Goal: Information Seeking & Learning: Learn about a topic

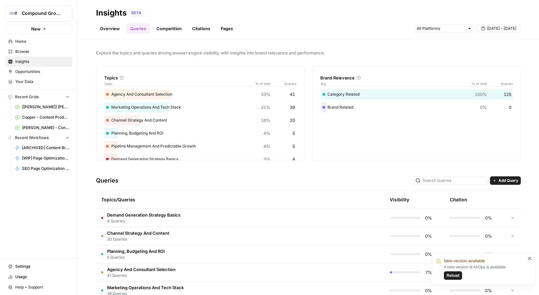
click at [26, 62] on span "Insights" at bounding box center [42, 62] width 54 height 6
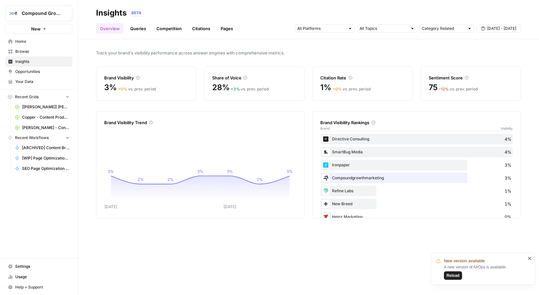
click at [44, 62] on span "Insights" at bounding box center [42, 62] width 54 height 6
click at [142, 32] on link "Queries" at bounding box center [138, 28] width 24 height 10
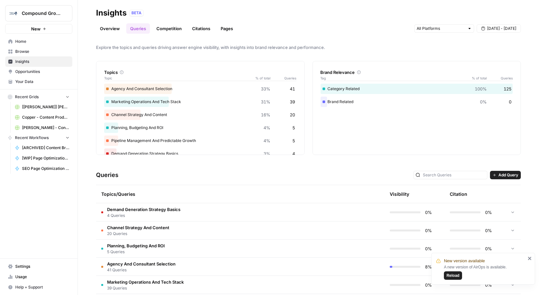
scroll to position [29, 0]
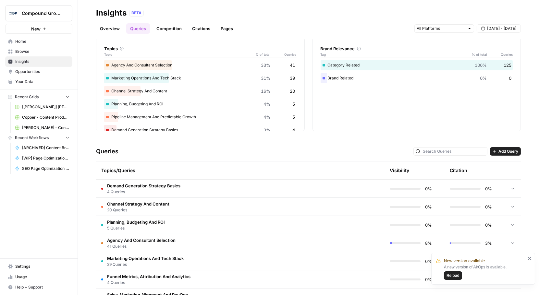
click at [493, 150] on icon "button" at bounding box center [495, 152] width 4 height 4
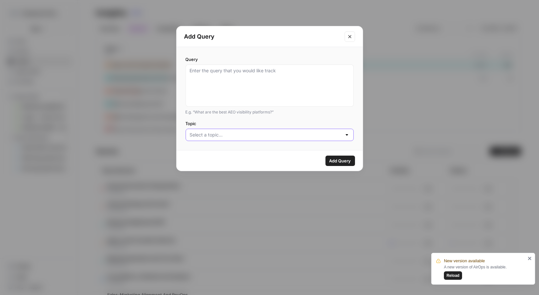
click at [206, 136] on input "Topic" at bounding box center [266, 135] width 152 height 6
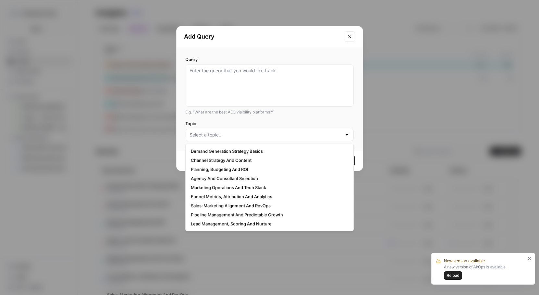
click at [353, 38] on button "Close modal" at bounding box center [350, 36] width 10 height 10
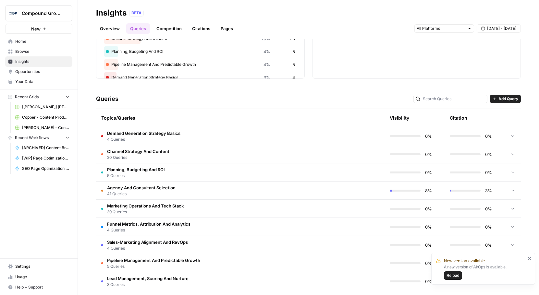
scroll to position [80, 0]
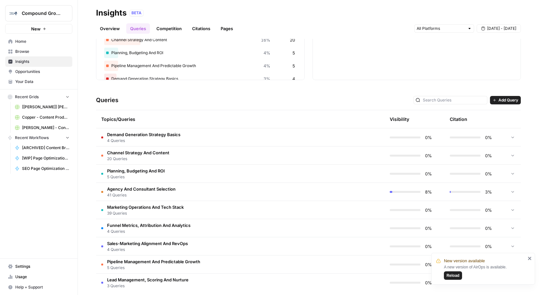
click at [171, 282] on span "Lead Management, Scoring And Nurture" at bounding box center [147, 280] width 81 height 6
click at [530, 259] on icon "close" at bounding box center [529, 258] width 3 height 3
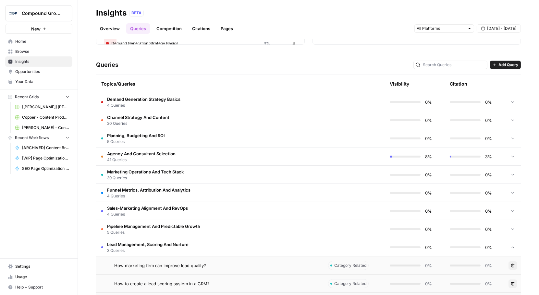
scroll to position [131, 0]
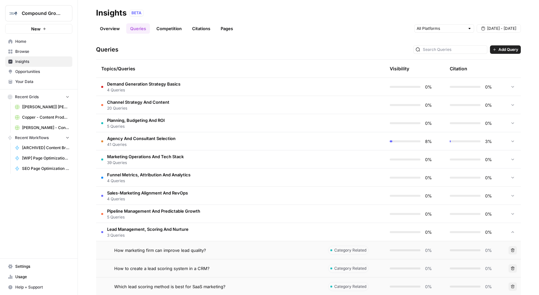
click at [197, 229] on td "Lead Management, Scoring And Nurture 3 Queries" at bounding box center [209, 232] width 227 height 18
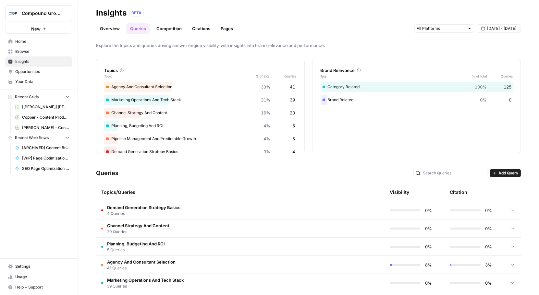
scroll to position [0, 0]
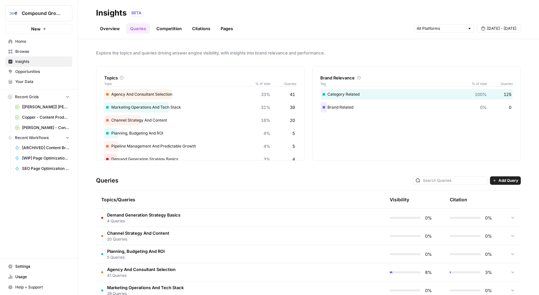
click at [109, 32] on link "Overview" at bounding box center [110, 28] width 28 height 10
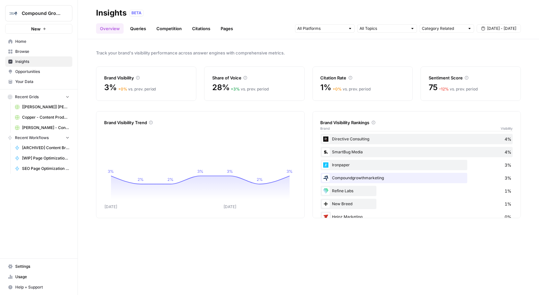
click at [337, 139] on div "Directive Consulting 4%" at bounding box center [417, 139] width 192 height 10
click at [329, 138] on div "Directive Consulting 4%" at bounding box center [417, 139] width 192 height 10
click at [336, 141] on div "Directive Consulting 4%" at bounding box center [417, 139] width 192 height 10
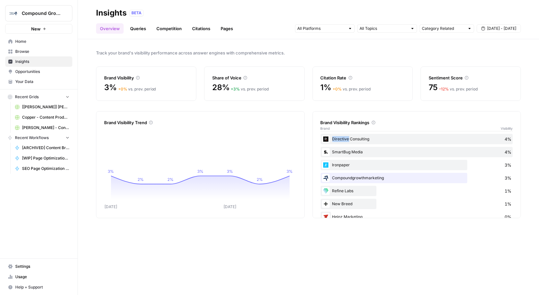
click at [336, 141] on div "Directive Consulting 4%" at bounding box center [417, 139] width 192 height 10
click at [171, 27] on link "Competition" at bounding box center [169, 28] width 33 height 10
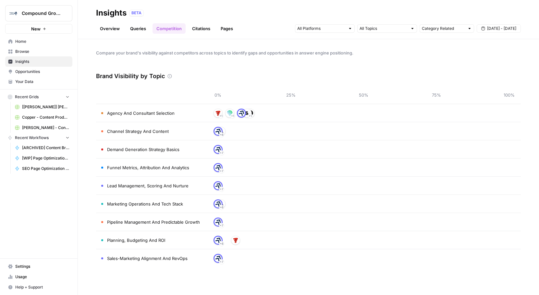
click at [117, 29] on link "Overview" at bounding box center [110, 28] width 28 height 10
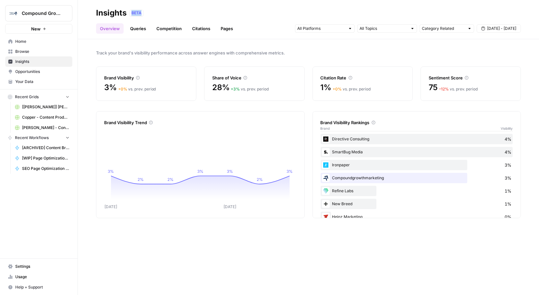
drag, startPoint x: 132, startPoint y: 11, endPoint x: 149, endPoint y: 14, distance: 17.8
click at [149, 14] on div "BETA" at bounding box center [325, 13] width 392 height 6
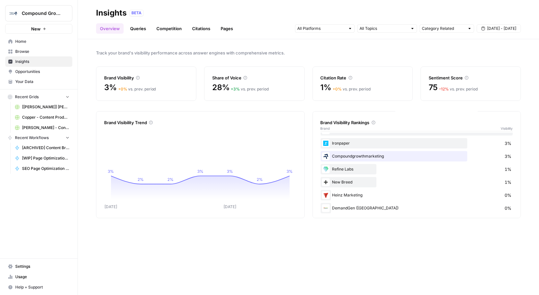
scroll to position [24, 0]
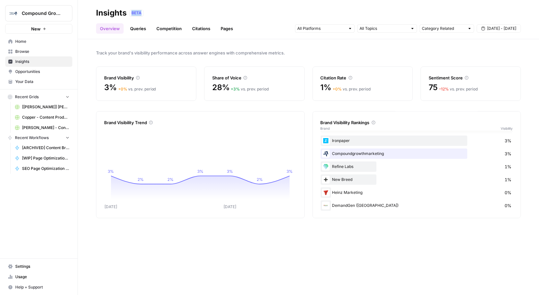
drag, startPoint x: 132, startPoint y: 12, endPoint x: 153, endPoint y: 15, distance: 20.9
click at [153, 15] on div "BETA" at bounding box center [325, 13] width 392 height 6
click at [152, 123] on icon at bounding box center [151, 123] width 4 height 4
click at [133, 31] on link "Queries" at bounding box center [138, 28] width 24 height 10
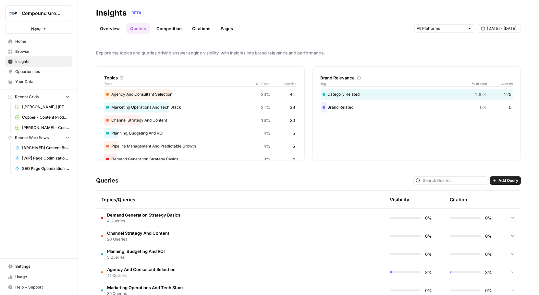
click at [328, 93] on div "Category Related 100% 125" at bounding box center [417, 94] width 192 height 10
click at [347, 94] on div "Category Related 100% 125" at bounding box center [417, 94] width 192 height 10
click at [331, 95] on div "Category Related 100% 125" at bounding box center [417, 94] width 192 height 10
drag, startPoint x: 329, startPoint y: 94, endPoint x: 341, endPoint y: 107, distance: 17.3
click at [341, 107] on div "Category Related 100% 125 Brand Related 0% 0" at bounding box center [417, 100] width 192 height 23
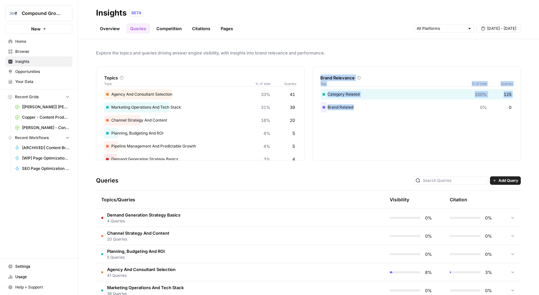
drag, startPoint x: 318, startPoint y: 76, endPoint x: 388, endPoint y: 109, distance: 77.4
click at [388, 109] on div "Brand Relevance Tag % of total Queries Category Related 100% 125 Brand Related …" at bounding box center [417, 114] width 209 height 94
click at [480, 88] on div "Brand Relevance Tag % of total Queries Category Related 100% 125 Brand Related …" at bounding box center [417, 114] width 209 height 94
click at [402, 84] on span "Tag" at bounding box center [394, 83] width 147 height 5
click at [451, 26] on input "text" at bounding box center [441, 28] width 48 height 6
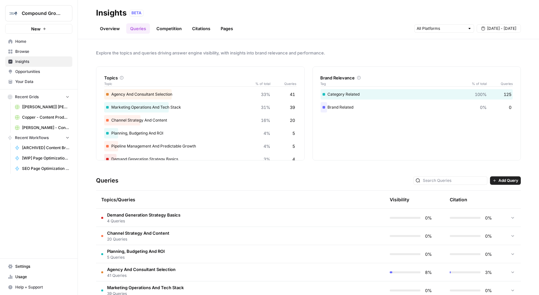
click at [395, 59] on div "Explore the topics and queries driving answer engine visibility, with insights …" at bounding box center [308, 167] width 461 height 256
click at [475, 94] on span "100%" at bounding box center [481, 94] width 12 height 6
drag, startPoint x: 319, startPoint y: 108, endPoint x: 490, endPoint y: 106, distance: 171.1
click at [490, 106] on div "Brand Related 0% 0" at bounding box center [417, 107] width 192 height 10
click at [480, 106] on span "0%" at bounding box center [483, 107] width 7 height 6
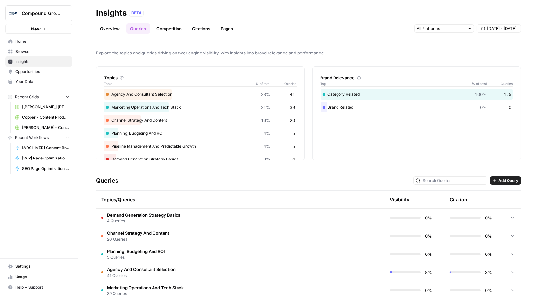
drag, startPoint x: 474, startPoint y: 105, endPoint x: 496, endPoint y: 110, distance: 22.2
click at [496, 110] on div "Brand Related 0% 0" at bounding box center [417, 107] width 192 height 10
click at [402, 102] on div "Brand Related 0% 0" at bounding box center [417, 107] width 192 height 10
drag, startPoint x: 477, startPoint y: 106, endPoint x: 512, endPoint y: 107, distance: 34.1
click at [512, 109] on div "Brand Relevance Tag % of total Queries Category Related 100% 125 Brand Related …" at bounding box center [417, 114] width 209 height 94
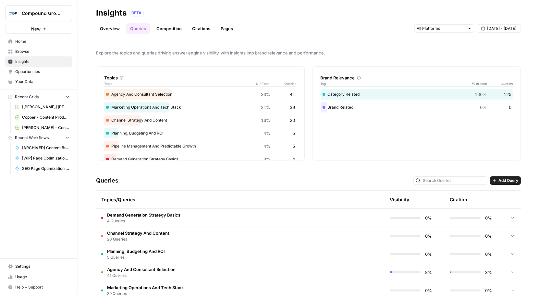
click at [509, 105] on span "0" at bounding box center [510, 107] width 3 height 6
click at [509, 119] on div "Brand Relevance Tag % of total Queries Category Related 100% 125 Brand Related …" at bounding box center [417, 114] width 209 height 94
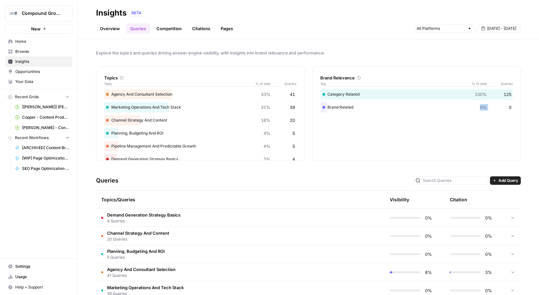
drag, startPoint x: 504, startPoint y: 108, endPoint x: 515, endPoint y: 109, distance: 11.4
click at [515, 109] on div "Brand Relevance Tag % of total Queries Category Related 100% 125 Brand Related …" at bounding box center [417, 114] width 209 height 94
click at [497, 111] on div "Brand Related 0% 0" at bounding box center [417, 107] width 192 height 10
drag, startPoint x: 474, startPoint y: 107, endPoint x: 483, endPoint y: 106, distance: 9.6
click at [483, 106] on div "Brand Related 0% 0" at bounding box center [417, 107] width 192 height 10
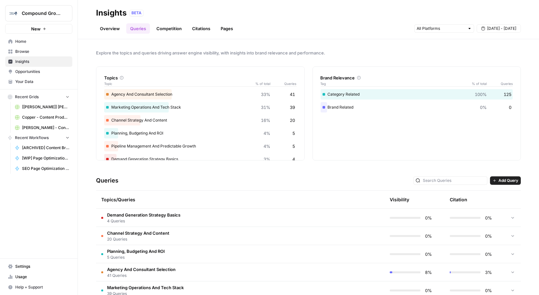
click at [480, 108] on span "0%" at bounding box center [483, 107] width 7 height 6
click at [514, 116] on div "Brand Relevance Tag % of total Queries Category Related 100% 125 Brand Related …" at bounding box center [417, 114] width 209 height 94
click at [165, 30] on link "Competition" at bounding box center [169, 28] width 33 height 10
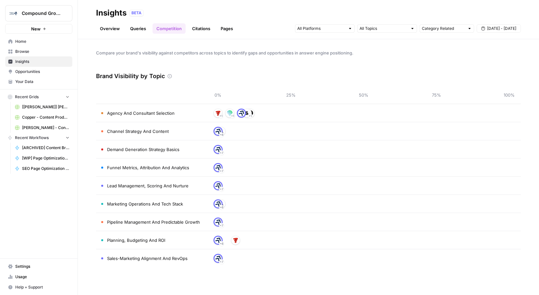
click at [138, 22] on div "Overview Queries Competition Citations Pages Category Related Sep 17 - Sep 23" at bounding box center [308, 26] width 425 height 16
click at [143, 35] on header "Insights BETA Overview Queries Competition Citations Pages Category Related Sep…" at bounding box center [308, 19] width 461 height 39
click at [130, 31] on link "Queries" at bounding box center [138, 28] width 24 height 10
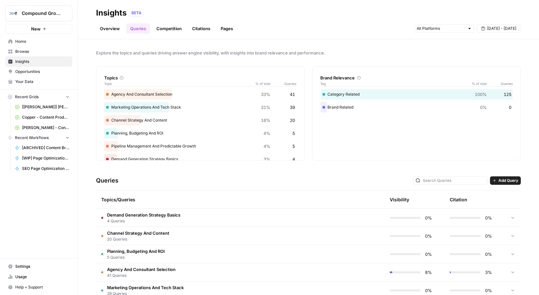
click at [177, 31] on link "Competition" at bounding box center [169, 28] width 33 height 10
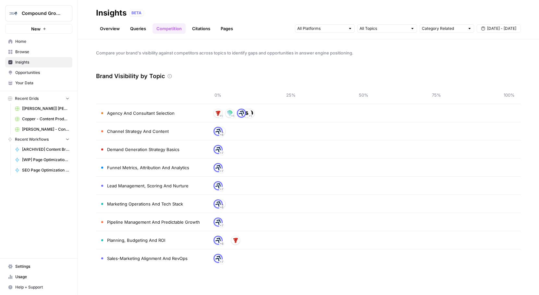
click at [193, 29] on link "Citations" at bounding box center [201, 28] width 26 height 10
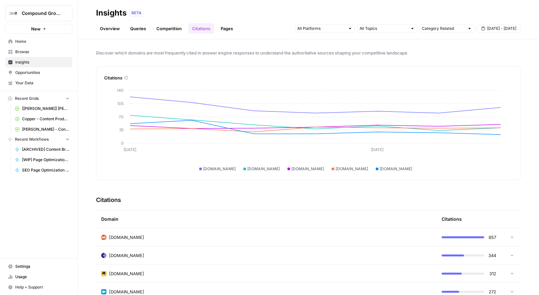
click at [505, 233] on td at bounding box center [510, 238] width 19 height 18
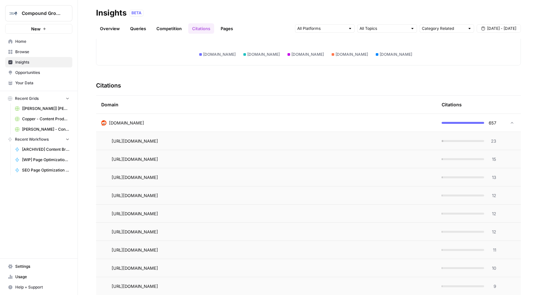
scroll to position [130, 0]
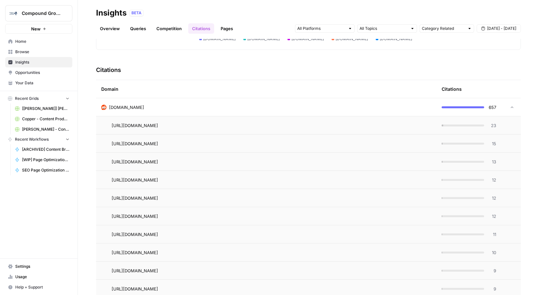
click at [509, 105] on td at bounding box center [510, 107] width 19 height 18
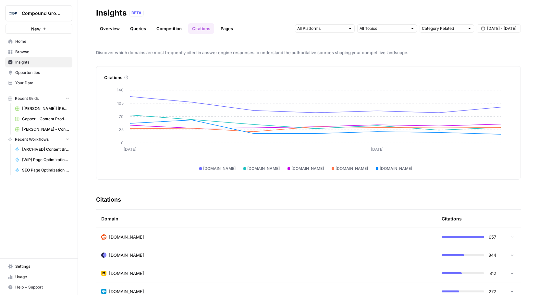
scroll to position [0, 0]
click at [220, 28] on link "Pages" at bounding box center [227, 28] width 20 height 10
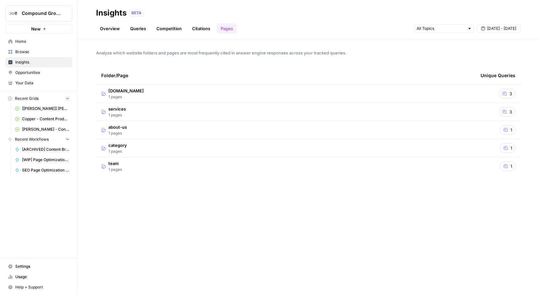
click at [157, 51] on span "Analyze which website folders and pages are most frequently cited in answer eng…" at bounding box center [308, 53] width 425 height 6
click at [165, 26] on link "Competition" at bounding box center [169, 28] width 33 height 10
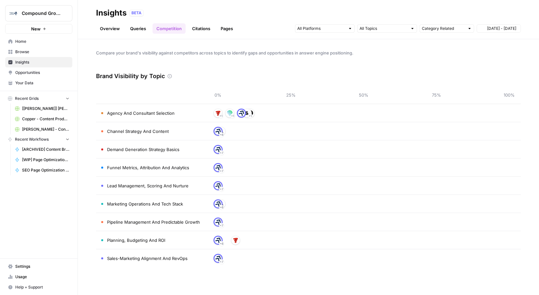
click at [130, 25] on link "Queries" at bounding box center [138, 28] width 24 height 10
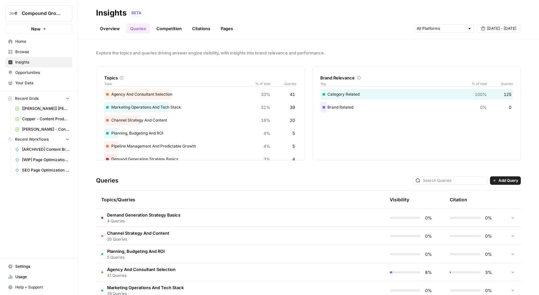
click at [117, 25] on link "Overview" at bounding box center [110, 28] width 28 height 10
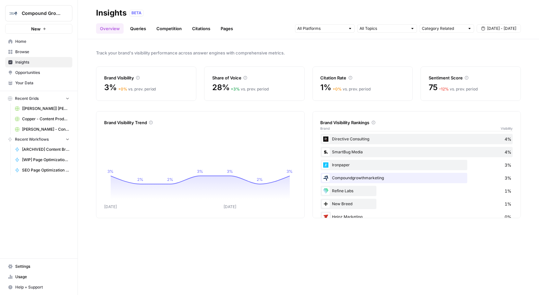
click at [35, 76] on link "Opportunities" at bounding box center [38, 73] width 67 height 10
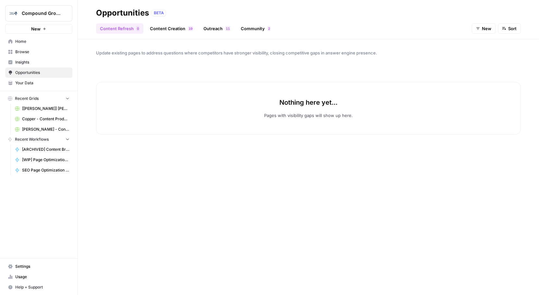
click at [25, 65] on span "Insights" at bounding box center [42, 62] width 54 height 6
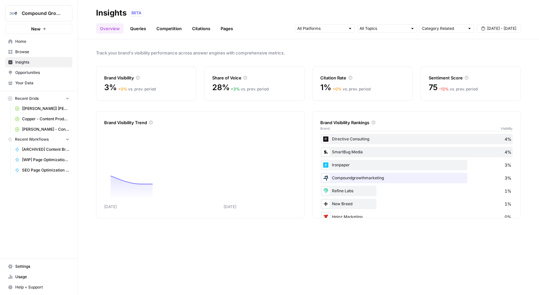
click at [26, 71] on span "Opportunities" at bounding box center [42, 73] width 54 height 6
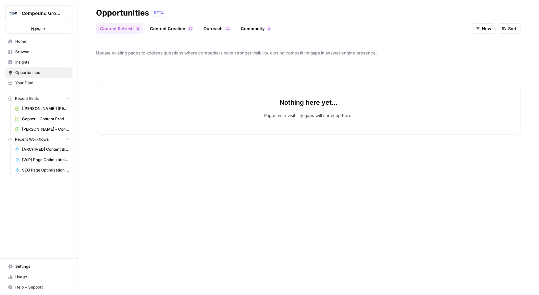
click at [27, 53] on span "Browse" at bounding box center [42, 52] width 54 height 6
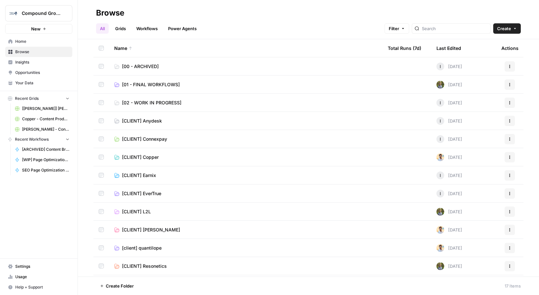
click at [27, 73] on span "Opportunities" at bounding box center [42, 73] width 54 height 6
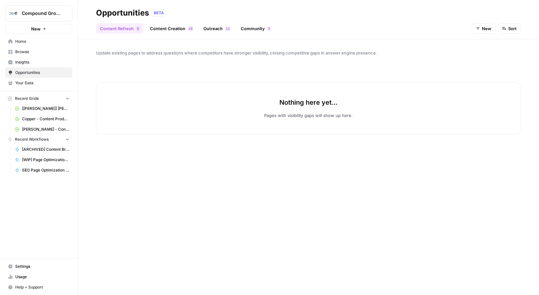
drag, startPoint x: 150, startPoint y: 11, endPoint x: 178, endPoint y: 15, distance: 28.5
click at [178, 15] on div "Opportunities BETA" at bounding box center [308, 13] width 425 height 10
click at [165, 29] on link "Content Creation 9 1" at bounding box center [171, 28] width 51 height 10
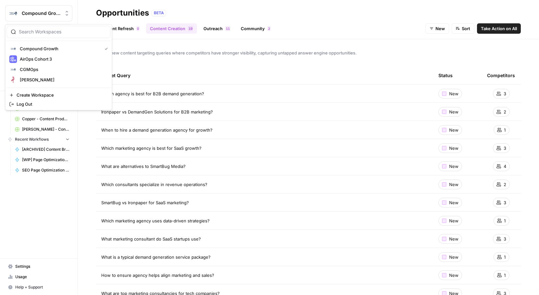
click at [52, 13] on span "Compound Growth" at bounding box center [41, 13] width 39 height 6
click at [40, 82] on span "MinIO" at bounding box center [63, 80] width 86 height 6
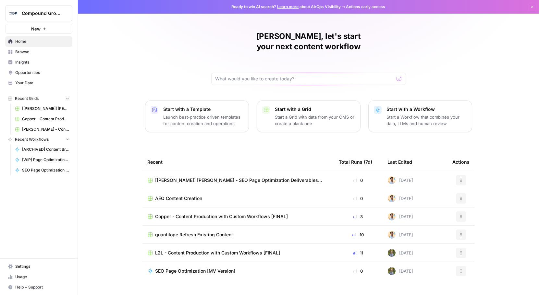
click at [40, 73] on span "Opportunities" at bounding box center [42, 73] width 54 height 6
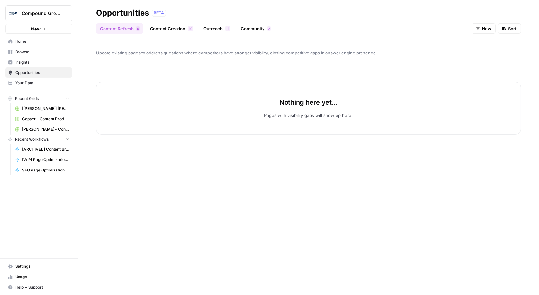
click at [38, 60] on span "Insights" at bounding box center [42, 62] width 54 height 6
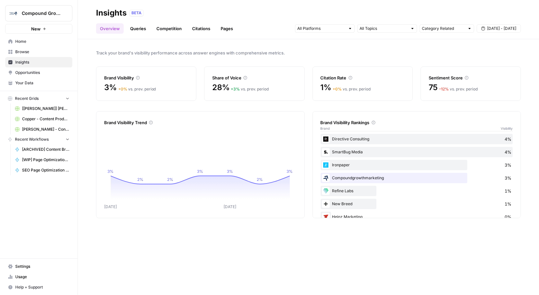
click at [41, 70] on span "Opportunities" at bounding box center [42, 73] width 54 height 6
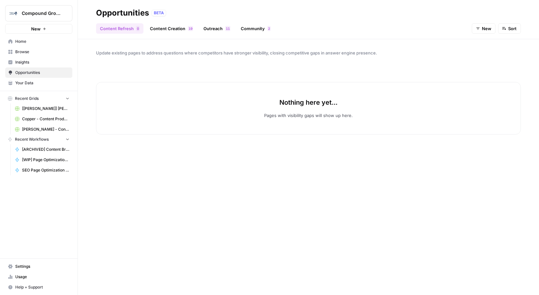
click at [166, 31] on link "Content Creation 9 1" at bounding box center [171, 28] width 51 height 10
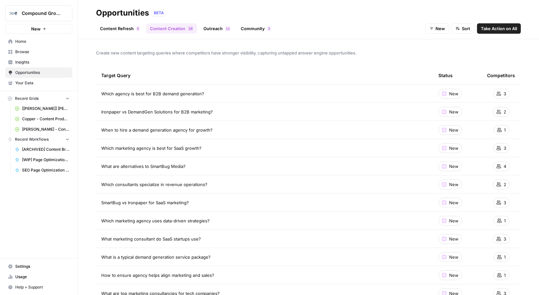
click at [208, 31] on link "Outreach 1 1" at bounding box center [217, 28] width 35 height 10
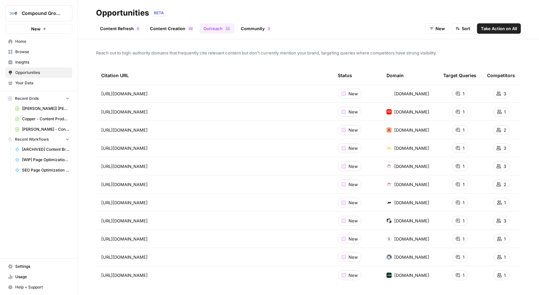
click at [125, 28] on link "Content Refresh 0" at bounding box center [119, 28] width 47 height 10
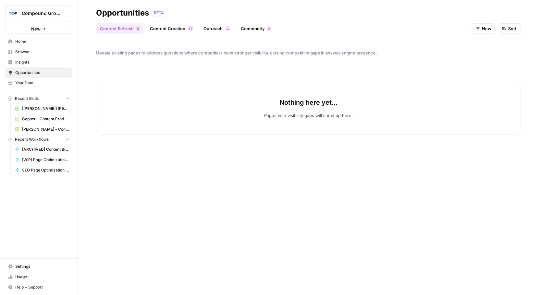
click at [31, 63] on span "Insights" at bounding box center [42, 62] width 54 height 6
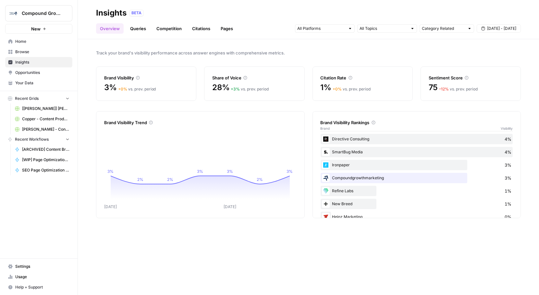
click at [194, 29] on link "Citations" at bounding box center [201, 28] width 26 height 10
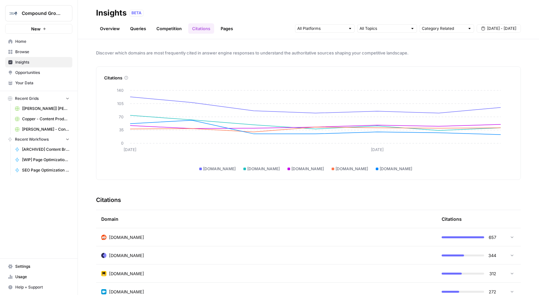
click at [302, 237] on div "[DOMAIN_NAME]" at bounding box center [266, 237] width 330 height 6
click at [123, 30] on link "Overview" at bounding box center [110, 28] width 28 height 10
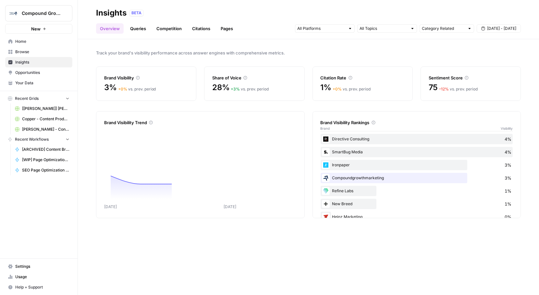
click at [131, 30] on link "Queries" at bounding box center [138, 28] width 24 height 10
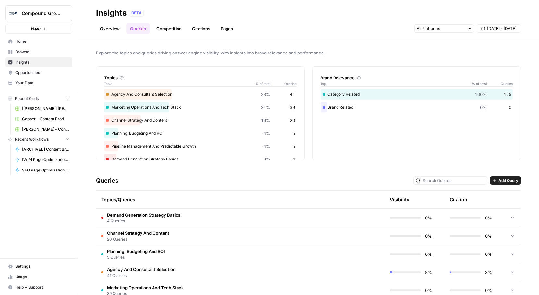
click at [282, 224] on td "Demand Generation Strategy Basics 4 Queries" at bounding box center [209, 218] width 227 height 18
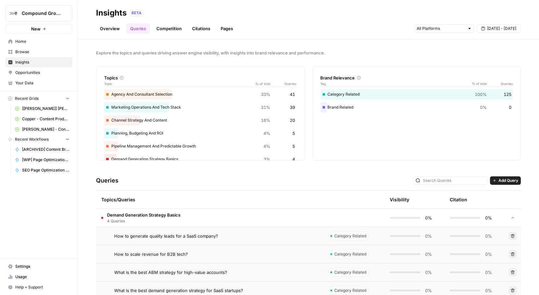
click at [264, 217] on td "Demand Generation Strategy Basics 4 Queries" at bounding box center [209, 218] width 227 height 18
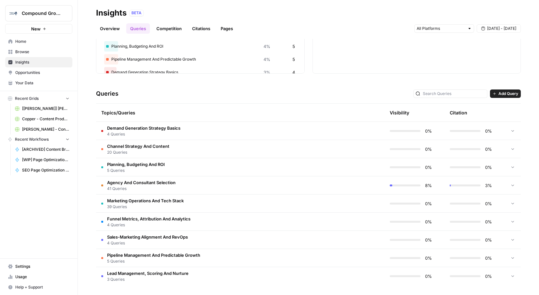
scroll to position [88, 0]
click at [158, 184] on span "Agency And Consultant Selection" at bounding box center [141, 182] width 68 height 6
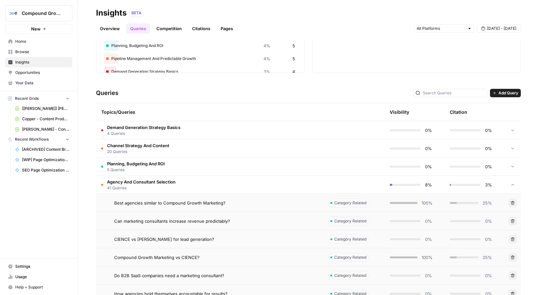
click at [151, 204] on span "Best agencies similar to Compound Growth Marketing?" at bounding box center [169, 203] width 111 height 6
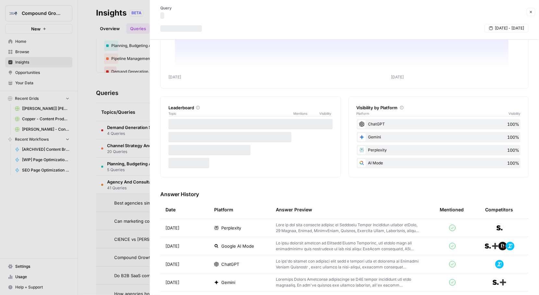
scroll to position [37, 0]
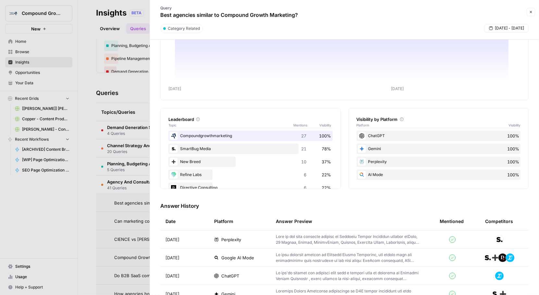
click at [532, 14] on icon "button" at bounding box center [531, 12] width 4 height 4
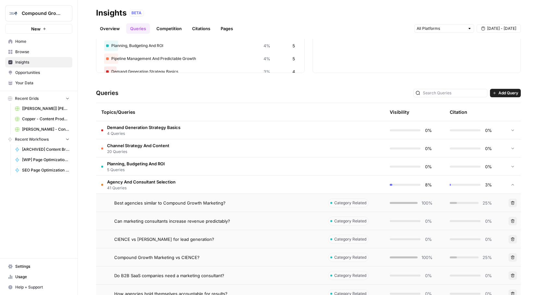
click at [126, 180] on span "Agency And Consultant Selection" at bounding box center [141, 182] width 68 height 6
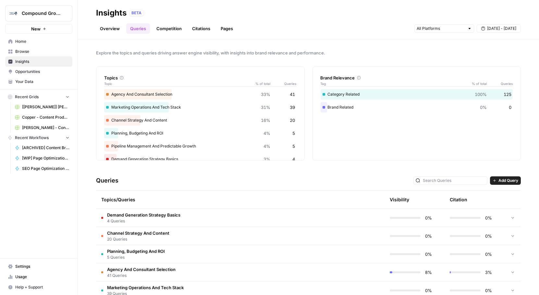
click at [172, 224] on td "Demand Generation Strategy Basics 4 Queries" at bounding box center [209, 218] width 227 height 18
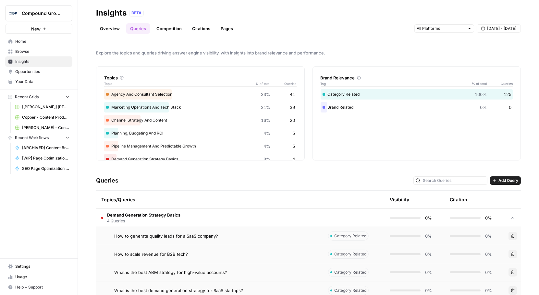
click at [34, 75] on link "Opportunities" at bounding box center [38, 72] width 67 height 10
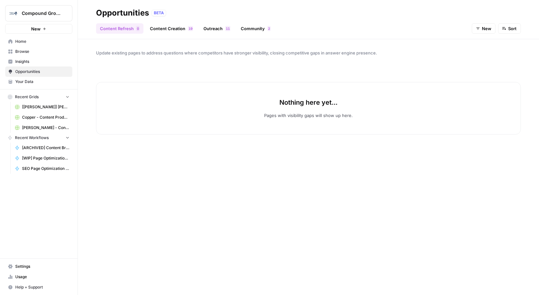
click at [177, 27] on link "Content Creation 9 1" at bounding box center [171, 28] width 51 height 10
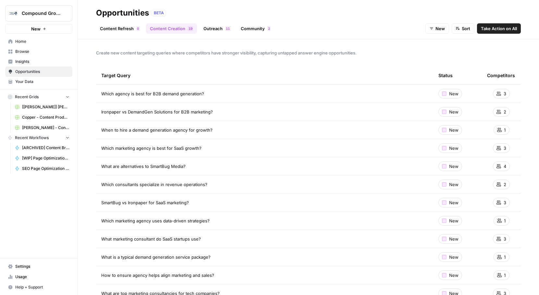
click at [128, 30] on link "Content Refresh 0" at bounding box center [119, 28] width 47 height 10
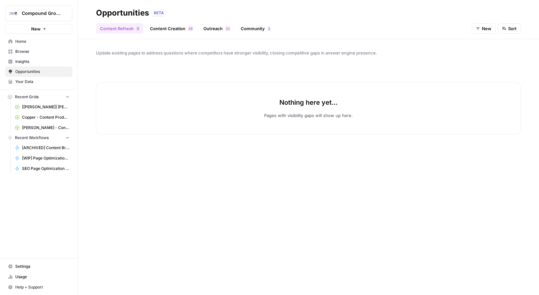
click at [53, 59] on span "Insights" at bounding box center [42, 62] width 54 height 6
